Goal: Information Seeking & Learning: Check status

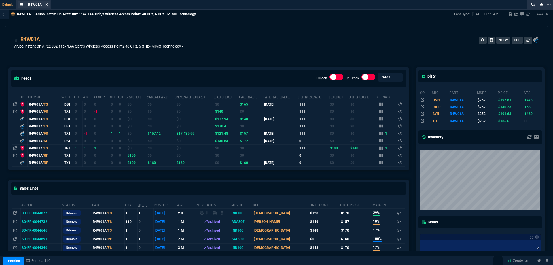
click at [45, 5] on icon at bounding box center [46, 4] width 3 height 3
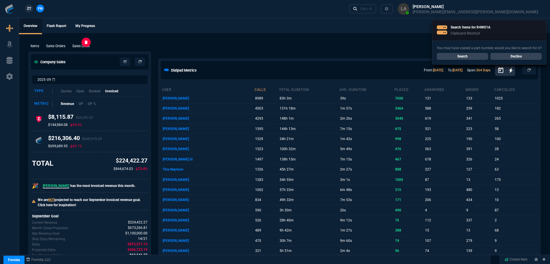
click at [82, 46] on p "Sales Lines" at bounding box center [80, 46] width 17 height 5
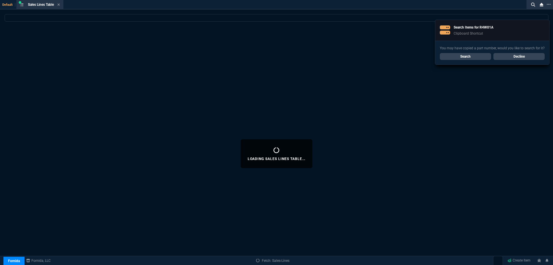
select select
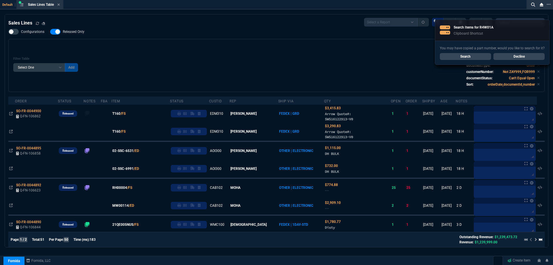
click at [69, 33] on span "Released Only" at bounding box center [74, 31] width 22 height 5
click at [50, 32] on input "Released Only" at bounding box center [50, 32] width 0 height 0
checkbox input "false"
click at [177, 52] on div "Filter Table Select One Add Filter () Age () ATS () Cond (itemVariantCode) Cust…" at bounding box center [276, 65] width 527 height 43
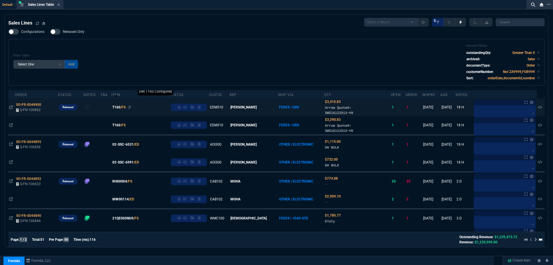
click at [120, 108] on span "T160" at bounding box center [116, 107] width 8 height 5
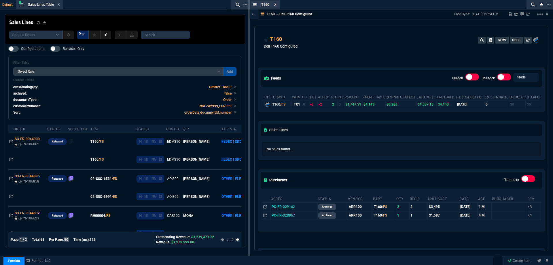
click at [275, 6] on icon at bounding box center [275, 4] width 3 height 3
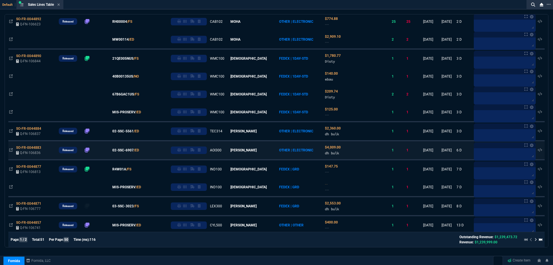
scroll to position [173, 0]
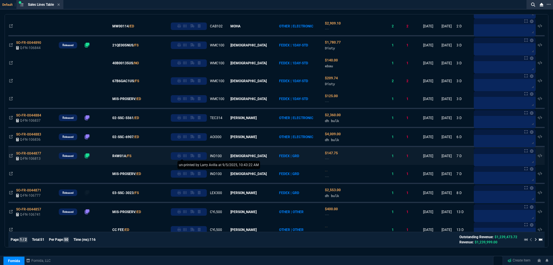
click at [181, 157] on icon at bounding box center [178, 155] width 3 height 3
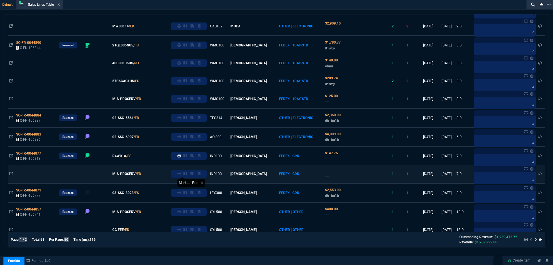
click at [181, 175] on icon at bounding box center [178, 173] width 3 height 3
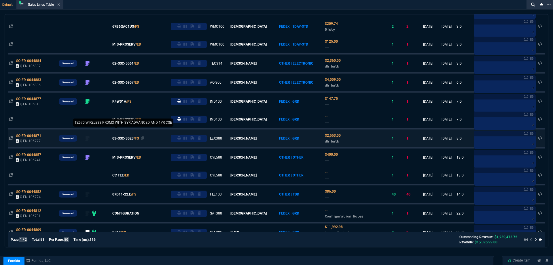
scroll to position [230, 0]
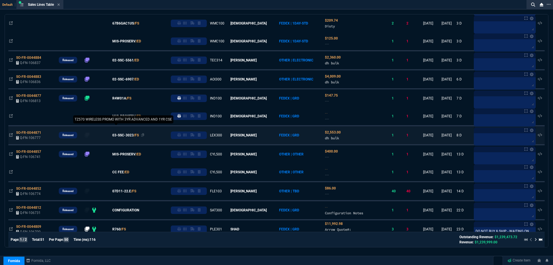
click at [130, 134] on span "03-SSC-3023" at bounding box center [122, 135] width 21 height 5
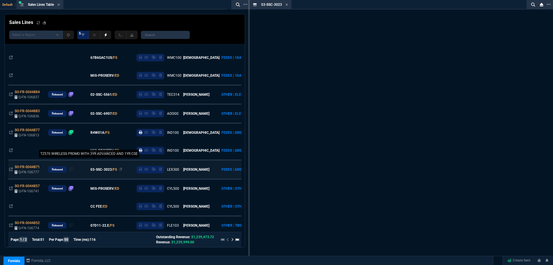
scroll to position [265, 0]
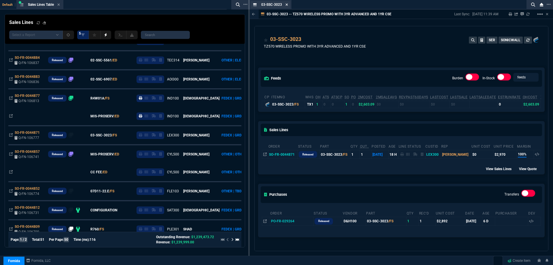
click at [287, 5] on icon at bounding box center [287, 4] width 2 height 2
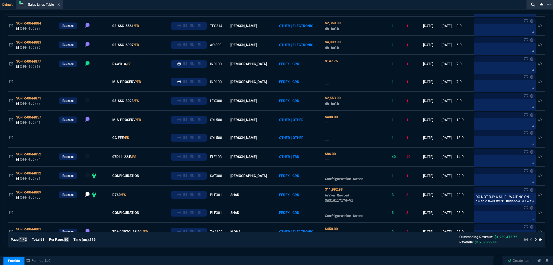
scroll to position [230, 0]
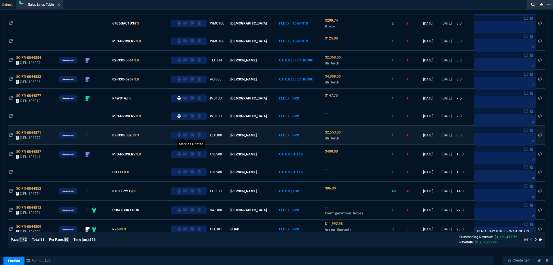
click at [181, 133] on icon at bounding box center [178, 134] width 3 height 3
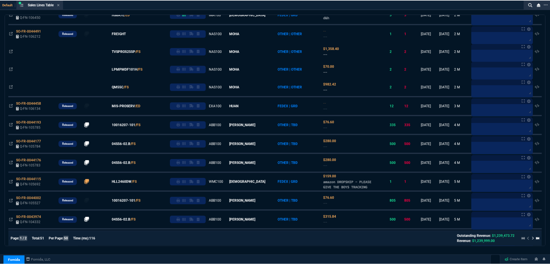
scroll to position [375, 0]
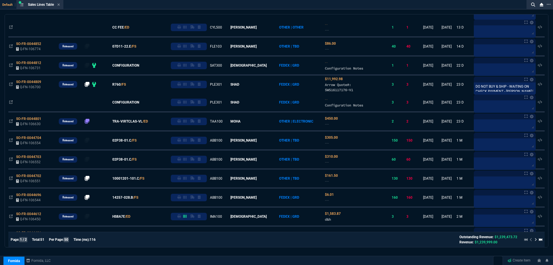
click at [60, 3] on icon at bounding box center [58, 4] width 3 height 3
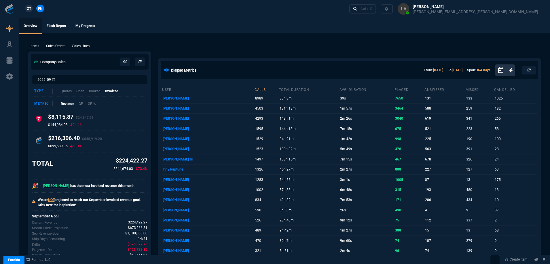
click at [28, 9] on span "ZT" at bounding box center [29, 8] width 4 height 5
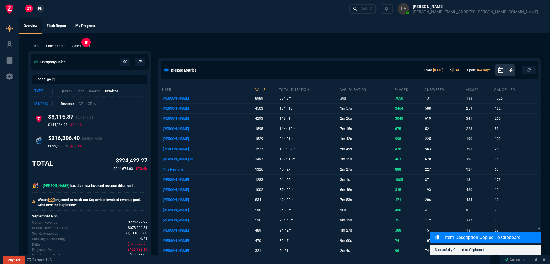
click at [79, 46] on p "Sales Lines" at bounding box center [80, 46] width 17 height 5
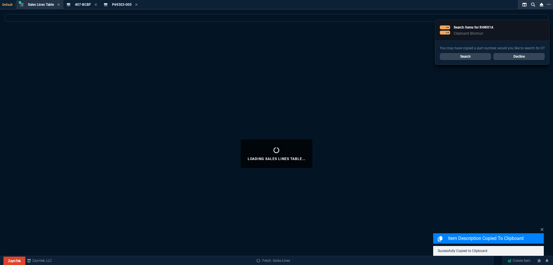
select select
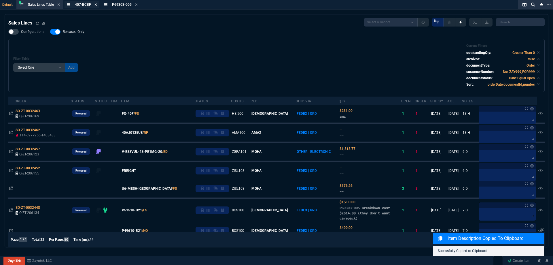
click at [97, 5] on icon at bounding box center [96, 4] width 3 height 3
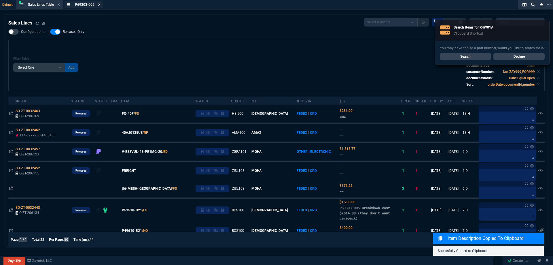
click at [99, 5] on icon at bounding box center [99, 4] width 3 height 3
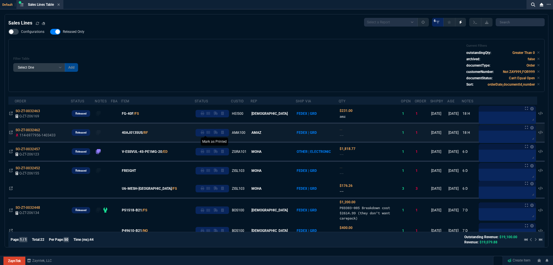
click at [204, 133] on icon at bounding box center [202, 132] width 3 height 3
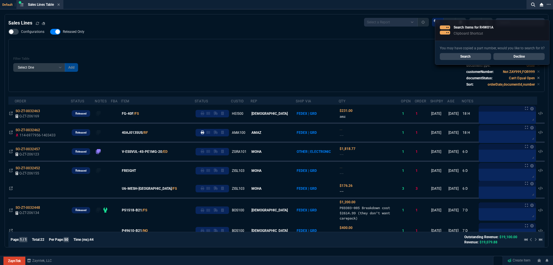
click at [134, 113] on span "FG-40F" at bounding box center [128, 113] width 12 height 5
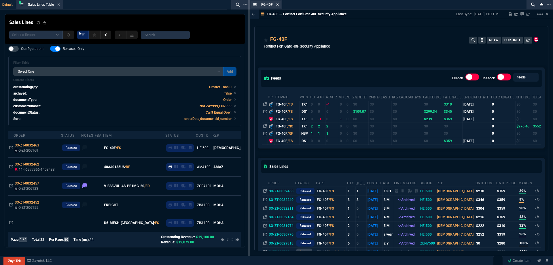
click at [277, 3] on icon at bounding box center [277, 4] width 3 height 3
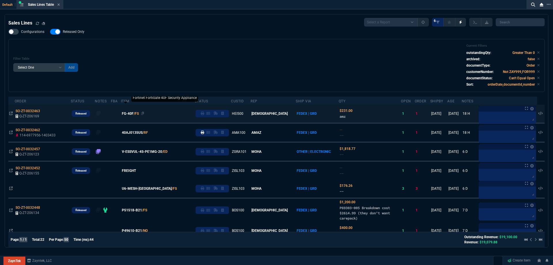
click at [134, 116] on span "FG-40F" at bounding box center [128, 113] width 12 height 5
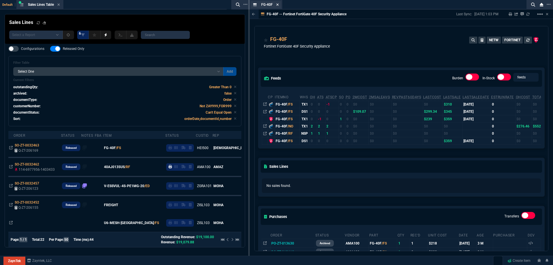
click at [278, 4] on icon at bounding box center [278, 4] width 2 height 2
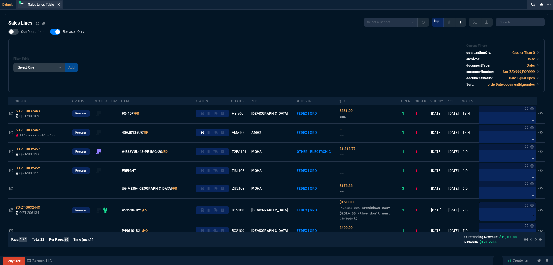
click at [59, 3] on icon at bounding box center [58, 4] width 3 height 3
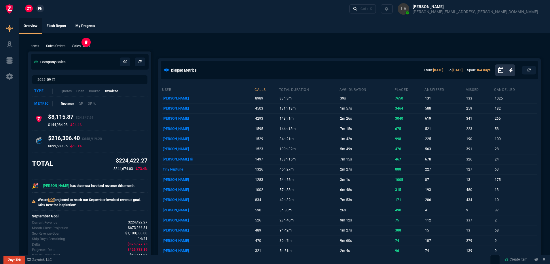
click at [84, 44] on p "Sales Lines" at bounding box center [80, 46] width 17 height 5
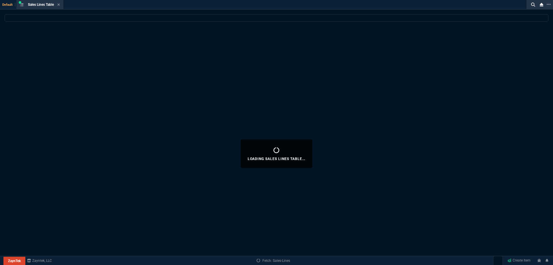
select select
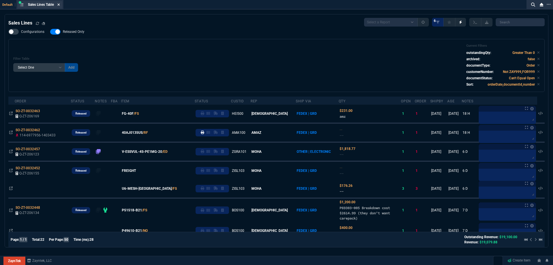
click at [60, 6] on icon at bounding box center [58, 4] width 3 height 3
